Goal: Task Accomplishment & Management: Complete application form

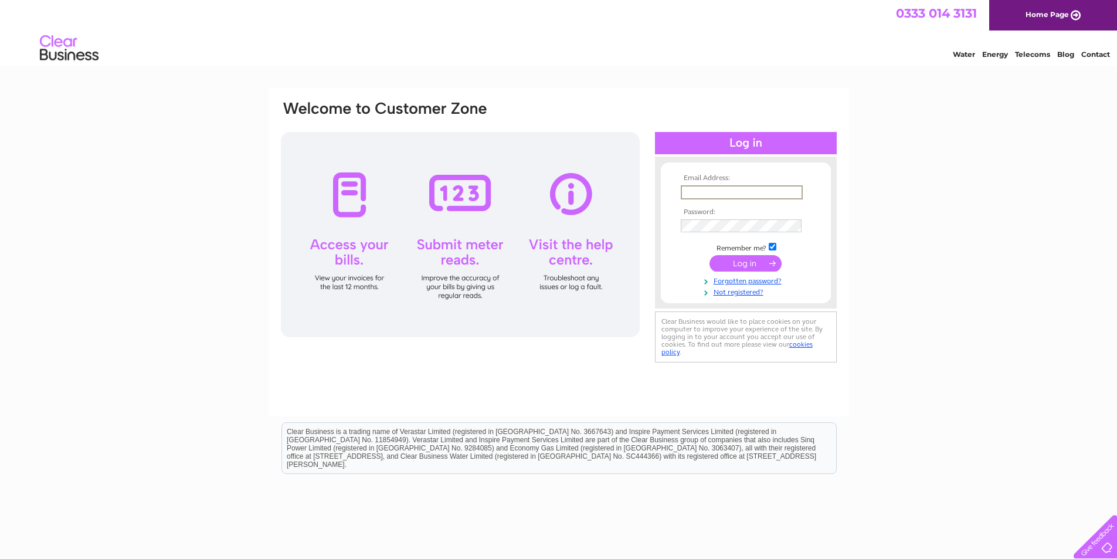
click at [727, 194] on input "text" at bounding box center [742, 192] width 122 height 14
type input "[EMAIL_ADDRESS][DOMAIN_NAME]"
click at [673, 264] on form "Email Address: alanforgetmenot@aol.com Password:" at bounding box center [746, 234] width 170 height 121
click at [637, 223] on div "Email Address: alanforgetmenot@aol.com Password:" at bounding box center [559, 233] width 558 height 266
click at [459, 232] on div "Email Address: alanforgetmenot@aol.com Password:" at bounding box center [559, 233] width 558 height 266
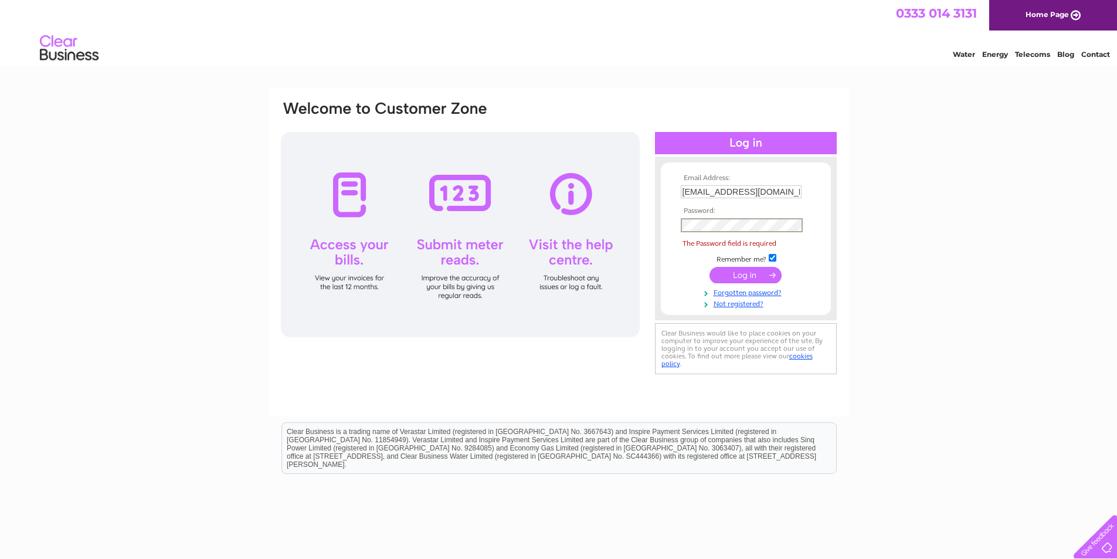
click at [686, 259] on td "Remember me?" at bounding box center [746, 258] width 136 height 12
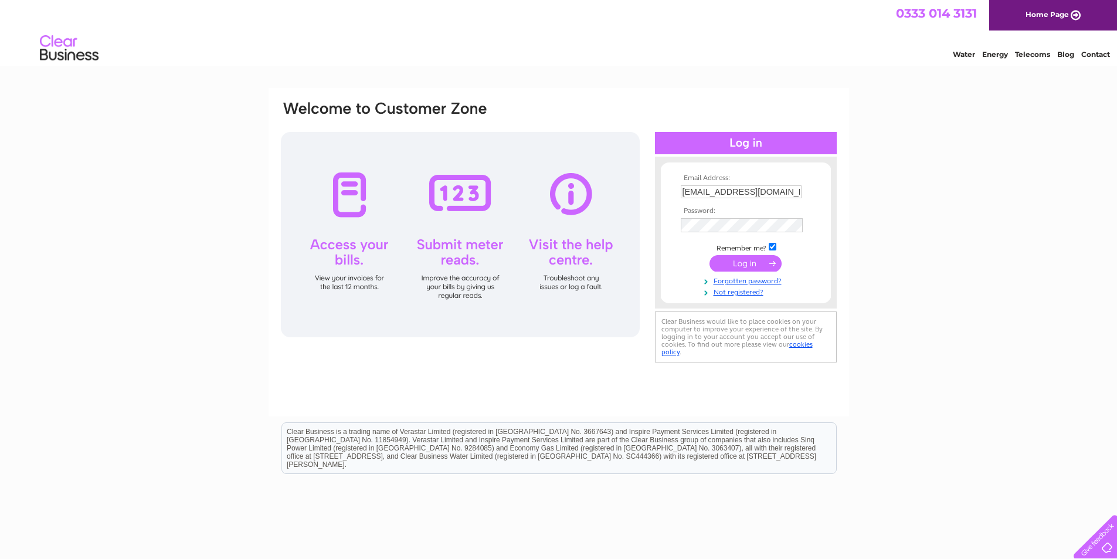
drag, startPoint x: 873, startPoint y: 296, endPoint x: 879, endPoint y: 297, distance: 6.0
click at [877, 296] on div "Email Address: alanforgetmenot@aol.com Password: Forgotten password?" at bounding box center [558, 352] width 1117 height 529
click at [748, 256] on input "submit" at bounding box center [746, 262] width 72 height 16
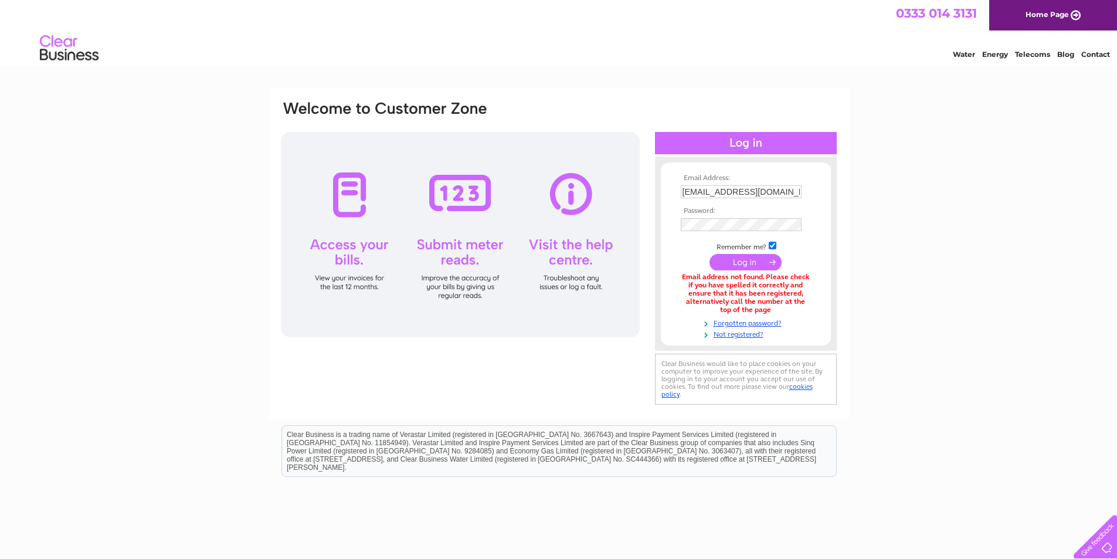
click at [733, 234] on td at bounding box center [746, 237] width 136 height 6
click at [679, 262] on td at bounding box center [746, 263] width 136 height 22
click at [734, 331] on link "Not registered?" at bounding box center [747, 333] width 133 height 11
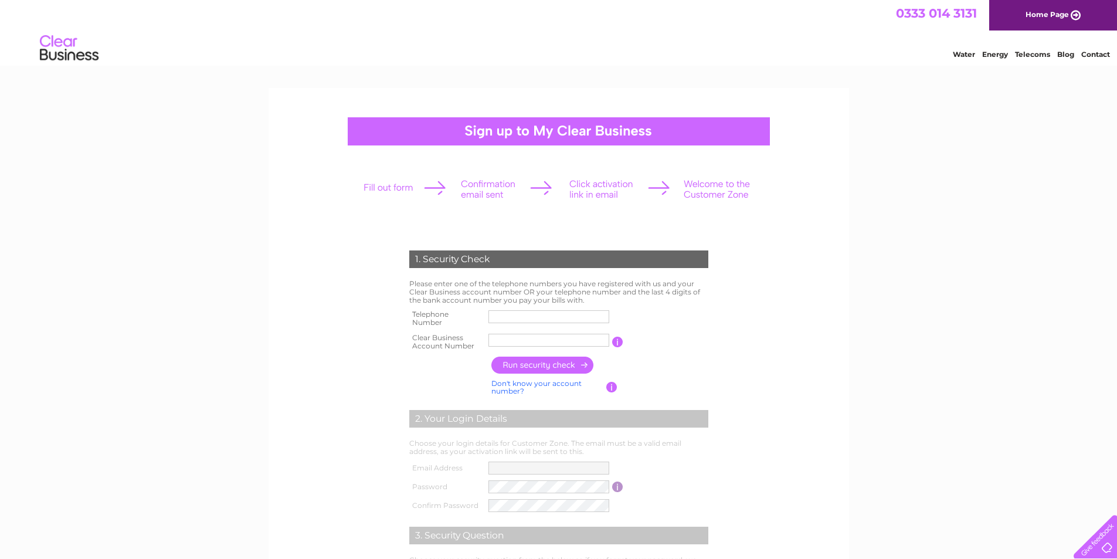
click at [559, 322] on input "text" at bounding box center [549, 316] width 121 height 13
type input "07894805517"
type input "FORGET ME"
drag, startPoint x: 566, startPoint y: 335, endPoint x: 429, endPoint y: 344, distance: 136.9
click at [416, 338] on tr "Clear Business Account Number FORGET ME You will find your account number on th…" at bounding box center [558, 341] width 305 height 23
